Goal: Information Seeking & Learning: Learn about a topic

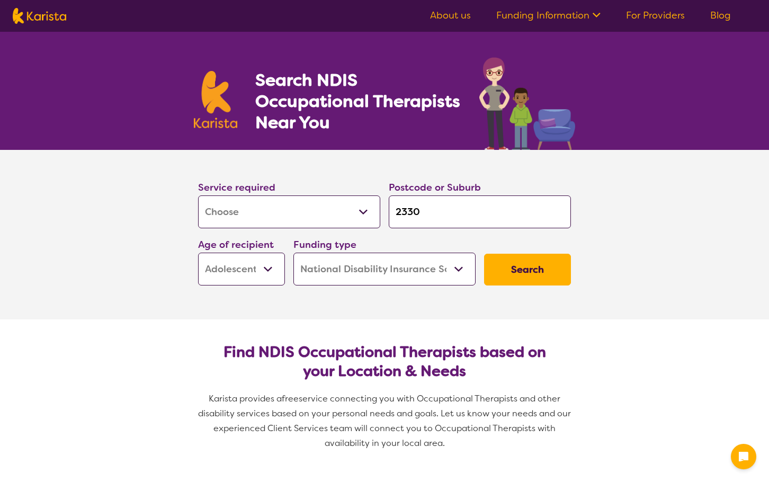
select select "[MEDICAL_DATA]"
select select "AS"
select select "NDIS"
select select "[MEDICAL_DATA]"
select select "AS"
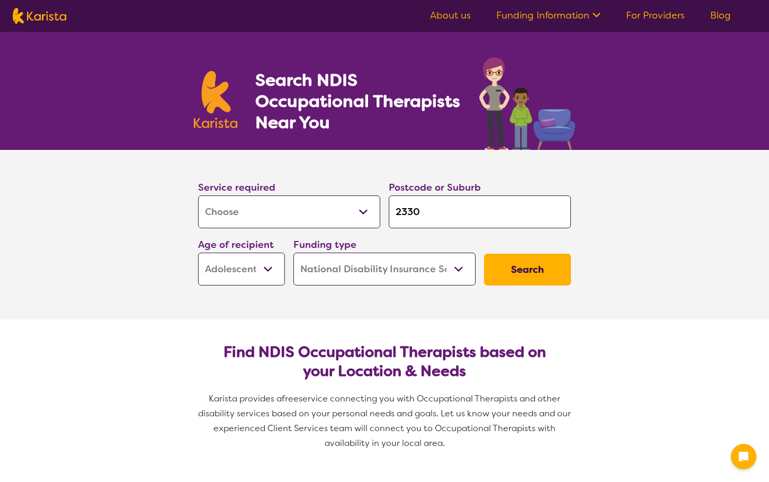
select select "NDIS"
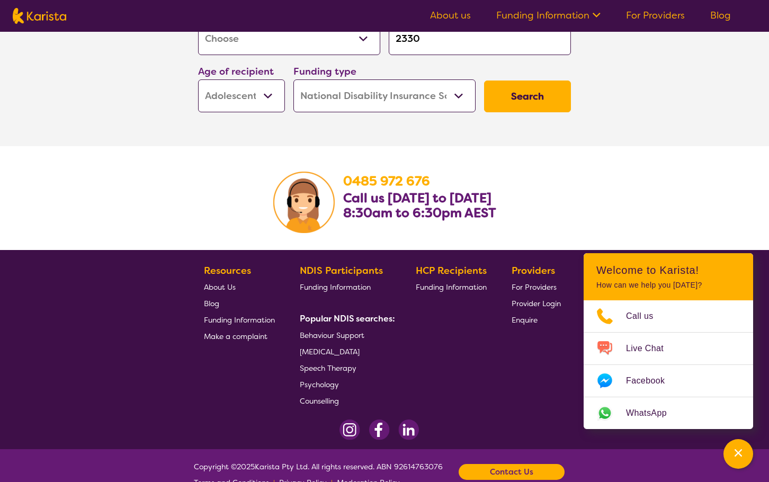
scroll to position [1675, 0]
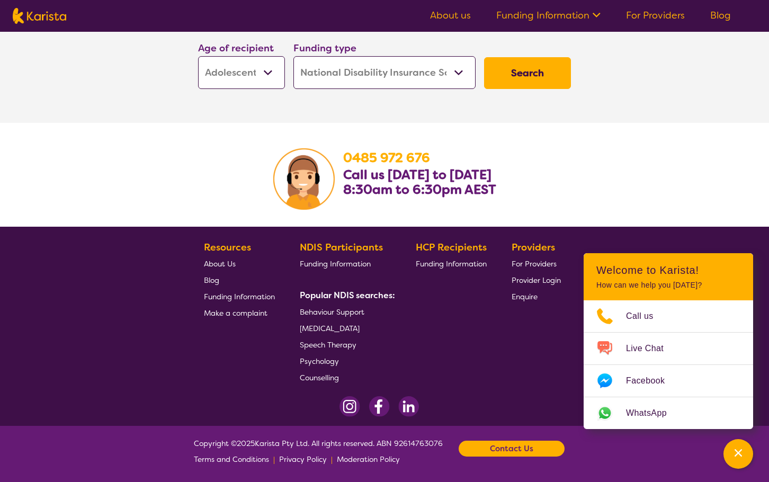
click at [82, 166] on section "[PHONE_NUMBER] Call us [DATE] to [DATE] 8:30am to 6:30pm AEST" at bounding box center [384, 175] width 769 height 104
click at [711, 166] on section "[PHONE_NUMBER] Call us [DATE] to [DATE] 8:30am to 6:30pm AEST" at bounding box center [384, 175] width 769 height 104
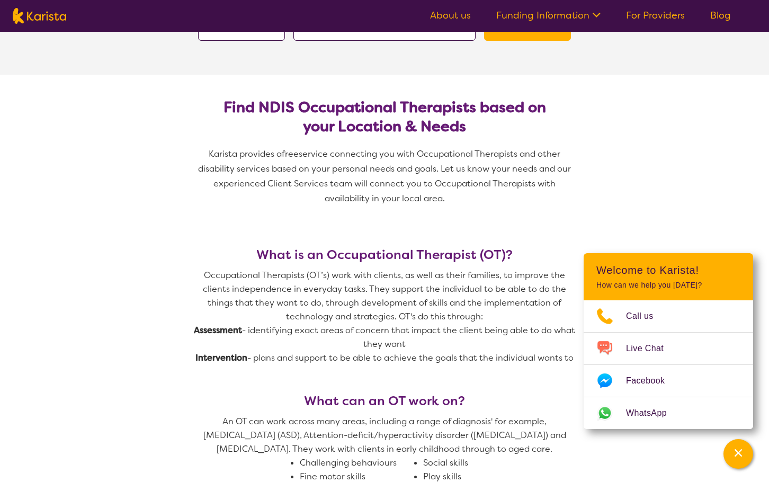
scroll to position [0, 0]
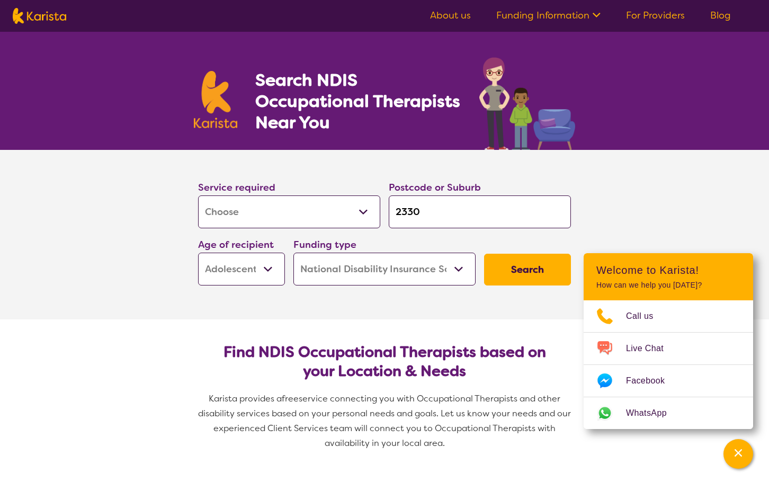
click at [672, 191] on section "Service required Allied Health Assistant Assessment ([MEDICAL_DATA] or [MEDICAL…" at bounding box center [384, 235] width 769 height 170
click at [647, 205] on section "Service required Allied Health Assistant Assessment ([MEDICAL_DATA] or [MEDICAL…" at bounding box center [384, 235] width 769 height 170
click at [740, 458] on div "Channel Menu" at bounding box center [738, 453] width 21 height 23
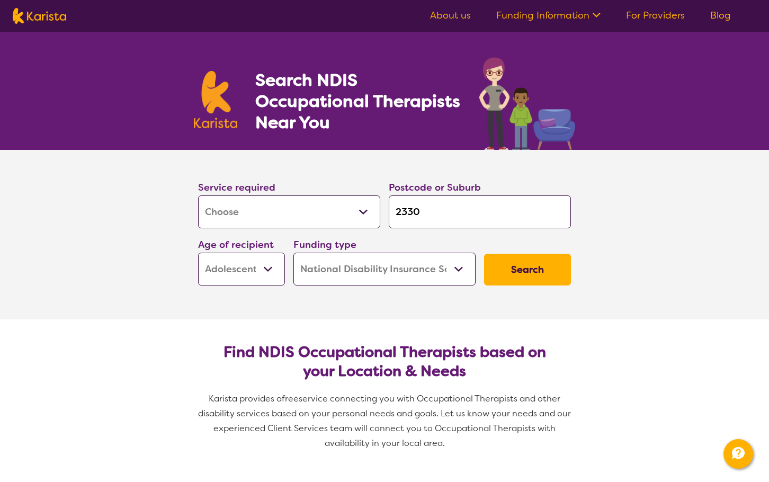
click at [564, 16] on link "Funding Information" at bounding box center [548, 15] width 104 height 13
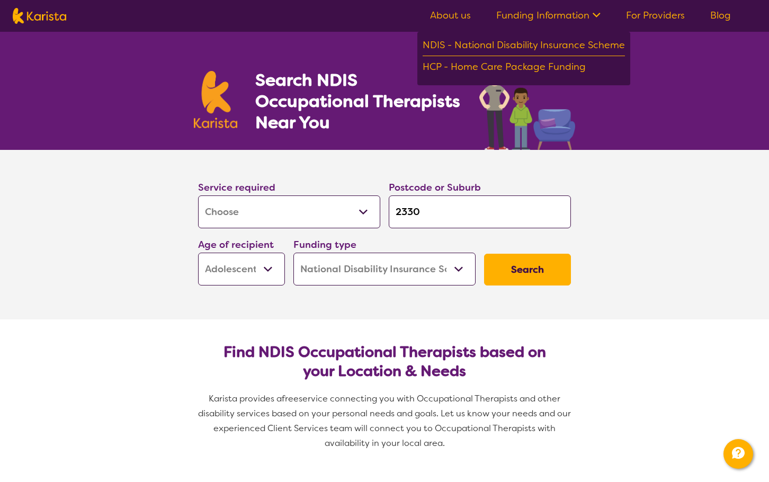
click at [715, 202] on section "Service required Allied Health Assistant Assessment ([MEDICAL_DATA] or [MEDICAL…" at bounding box center [384, 235] width 769 height 170
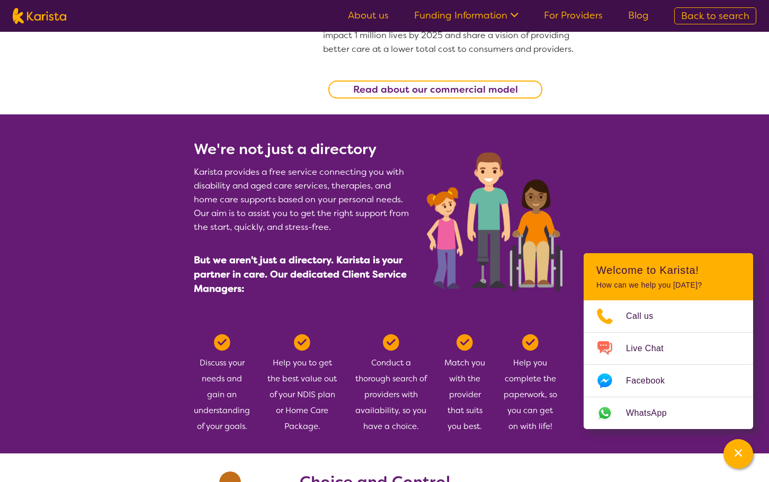
click at [413, 93] on b "Read about our commercial model" at bounding box center [435, 89] width 165 height 13
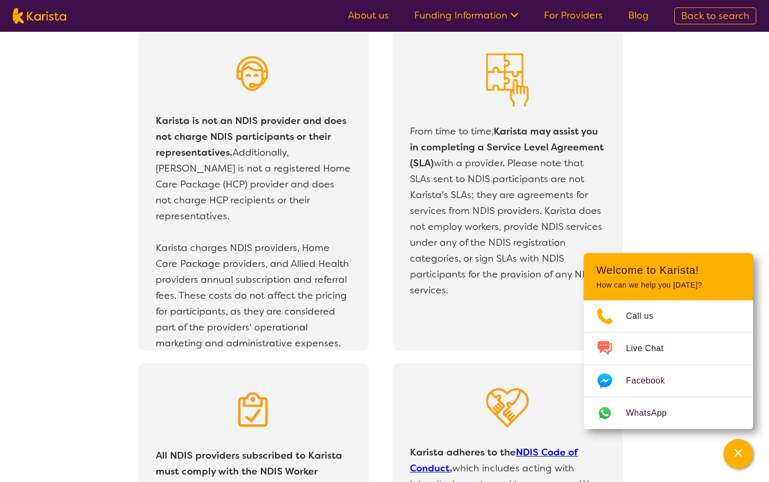
scroll to position [1869, 0]
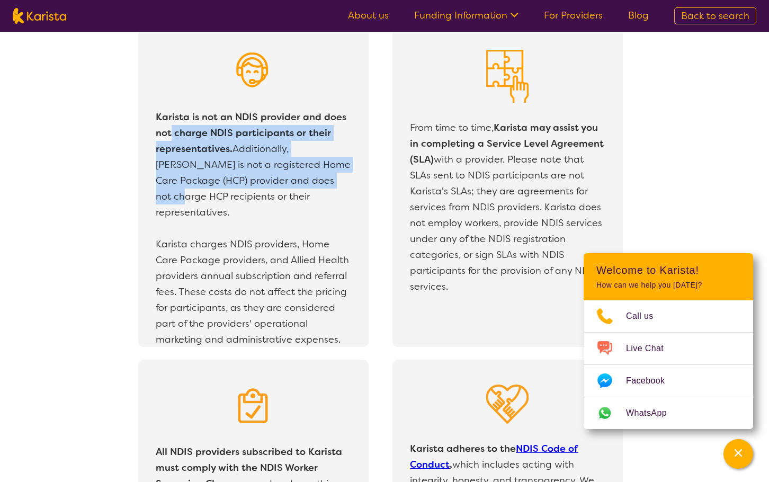
drag, startPoint x: 173, startPoint y: 132, endPoint x: 317, endPoint y: 180, distance: 152.4
click at [317, 180] on p "Karista is not an NDIS provider and does not charge NDIS participants or their …" at bounding box center [253, 164] width 195 height 111
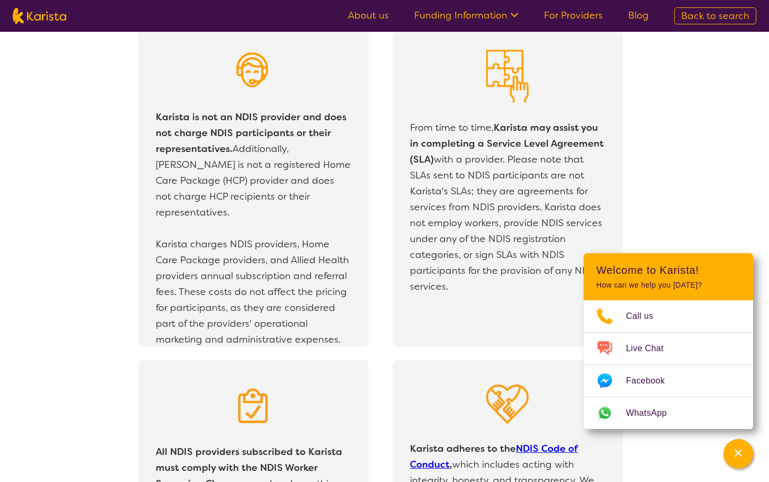
click at [296, 203] on p "Karista is not an NDIS provider and does not charge NDIS participants or their …" at bounding box center [253, 164] width 195 height 111
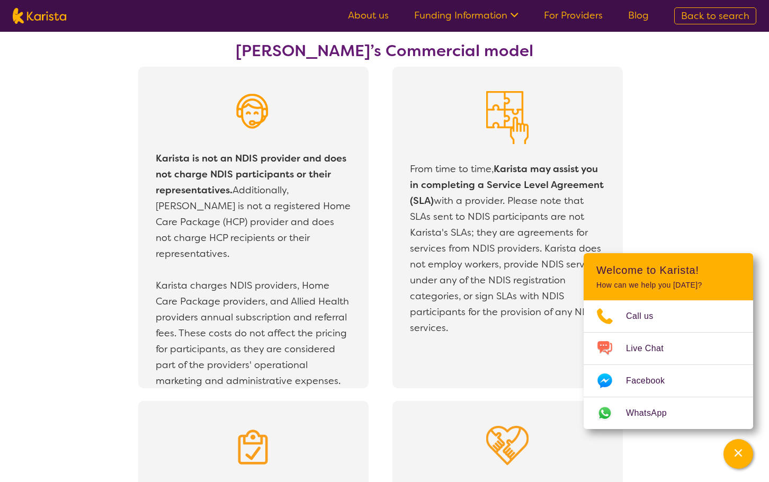
scroll to position [1816, 0]
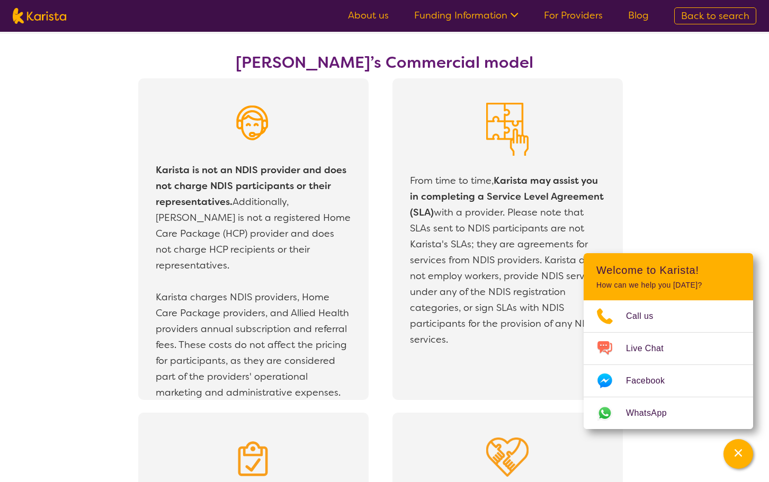
click at [77, 254] on div "Karista is not an NDIS provider and does not charge NDIS participants or their …" at bounding box center [392, 245] width 754 height 335
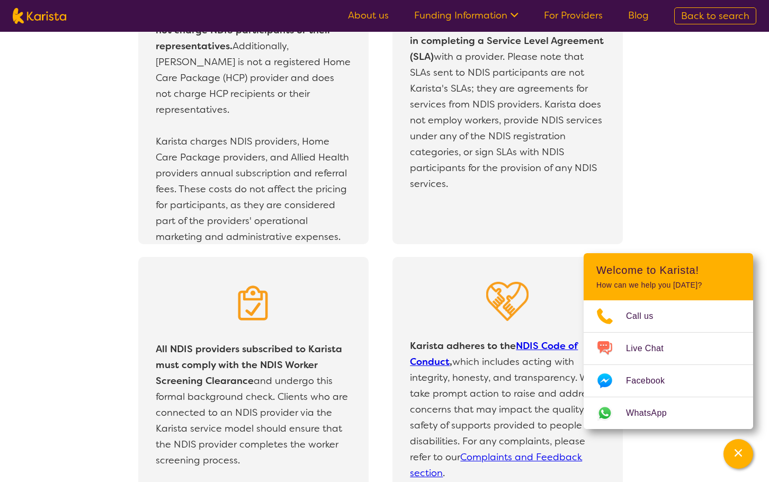
scroll to position [1763, 0]
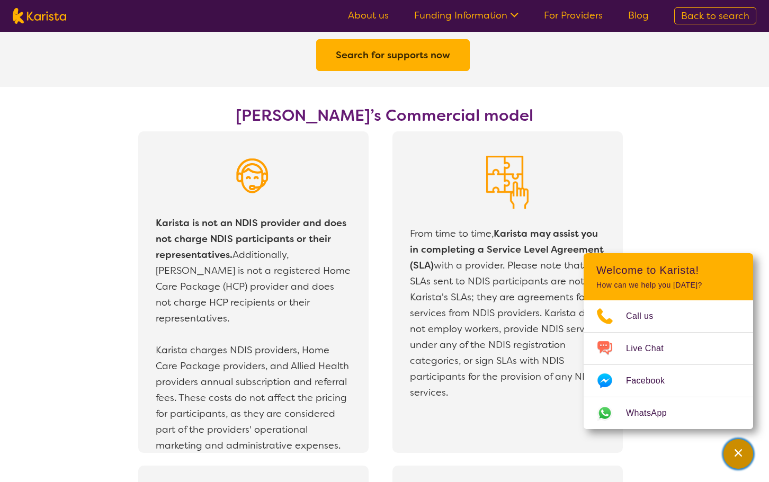
click at [732, 453] on div "Channel Menu" at bounding box center [738, 453] width 21 height 23
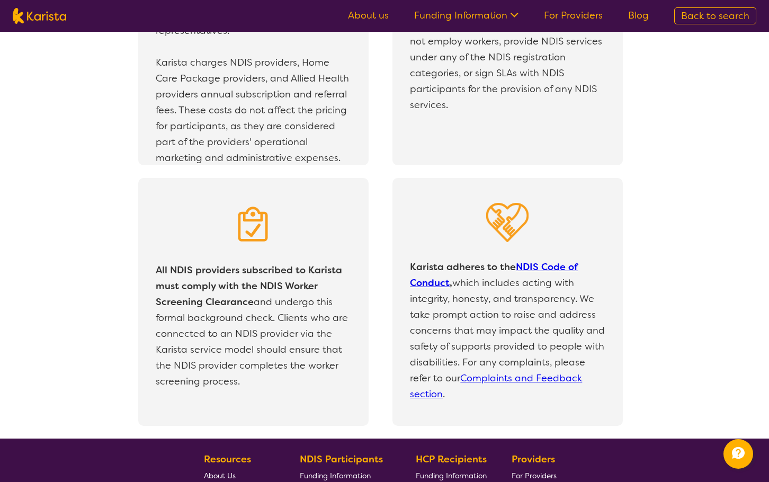
scroll to position [1892, 0]
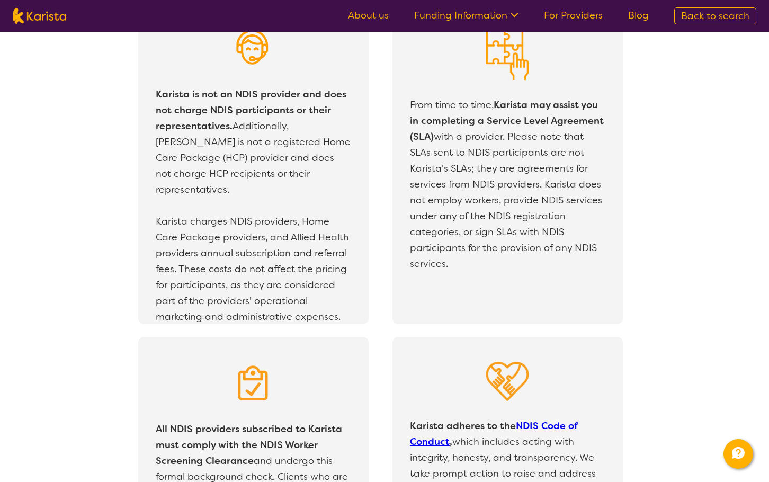
click at [221, 235] on p "Karista charges NDIS providers, Home Care Package providers, and Allied Health …" at bounding box center [253, 268] width 195 height 111
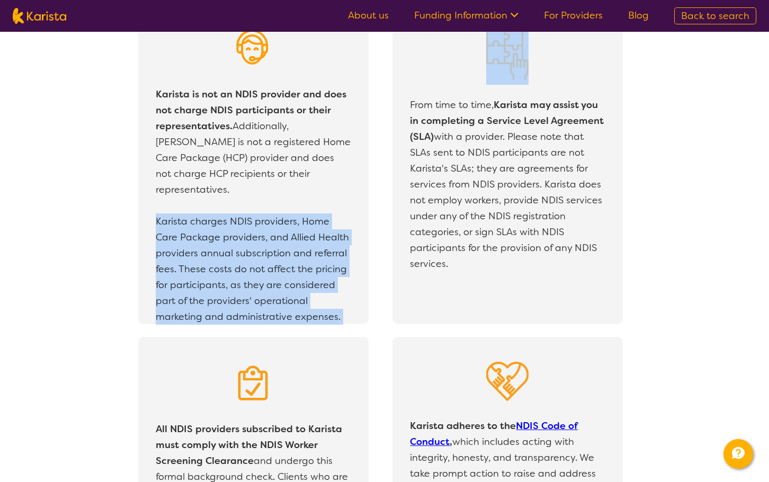
click at [221, 235] on p "Karista charges NDIS providers, Home Care Package providers, and Allied Health …" at bounding box center [253, 268] width 195 height 111
click at [237, 257] on p "Karista charges NDIS providers, Home Care Package providers, and Allied Health …" at bounding box center [253, 268] width 195 height 111
click at [256, 240] on p "Karista charges NDIS providers, Home Care Package providers, and Allied Health …" at bounding box center [253, 268] width 195 height 111
drag, startPoint x: 341, startPoint y: 300, endPoint x: 198, endPoint y: 194, distance: 178.0
click at [199, 197] on p "Karista is not an NDIS provider and does not charge NDIS participants or their …" at bounding box center [253, 206] width 200 height 244
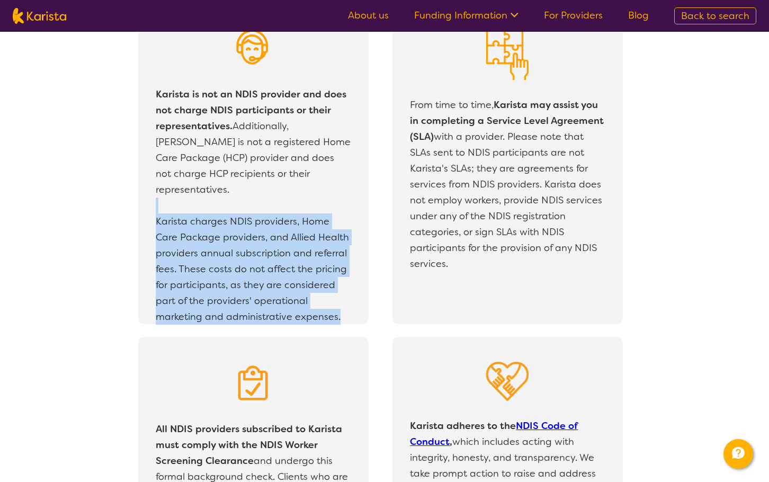
click at [213, 232] on p "Karista charges NDIS providers, Home Care Package providers, and Allied Health …" at bounding box center [253, 268] width 195 height 111
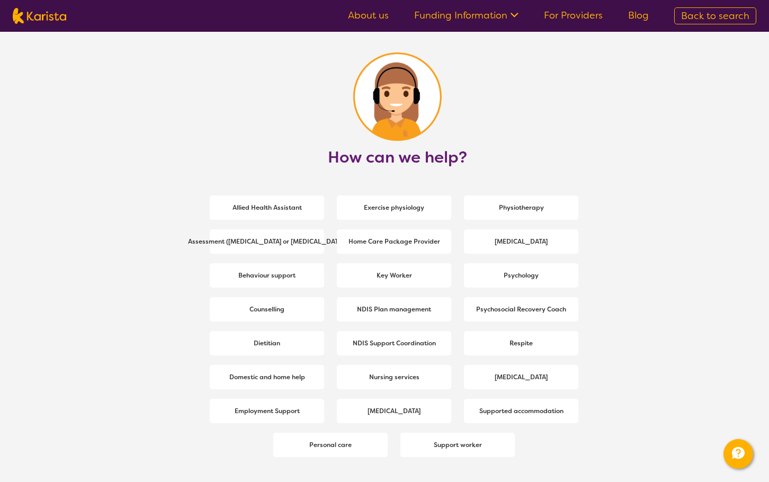
scroll to position [1256, 0]
